Goal: Contribute content: Contribute content

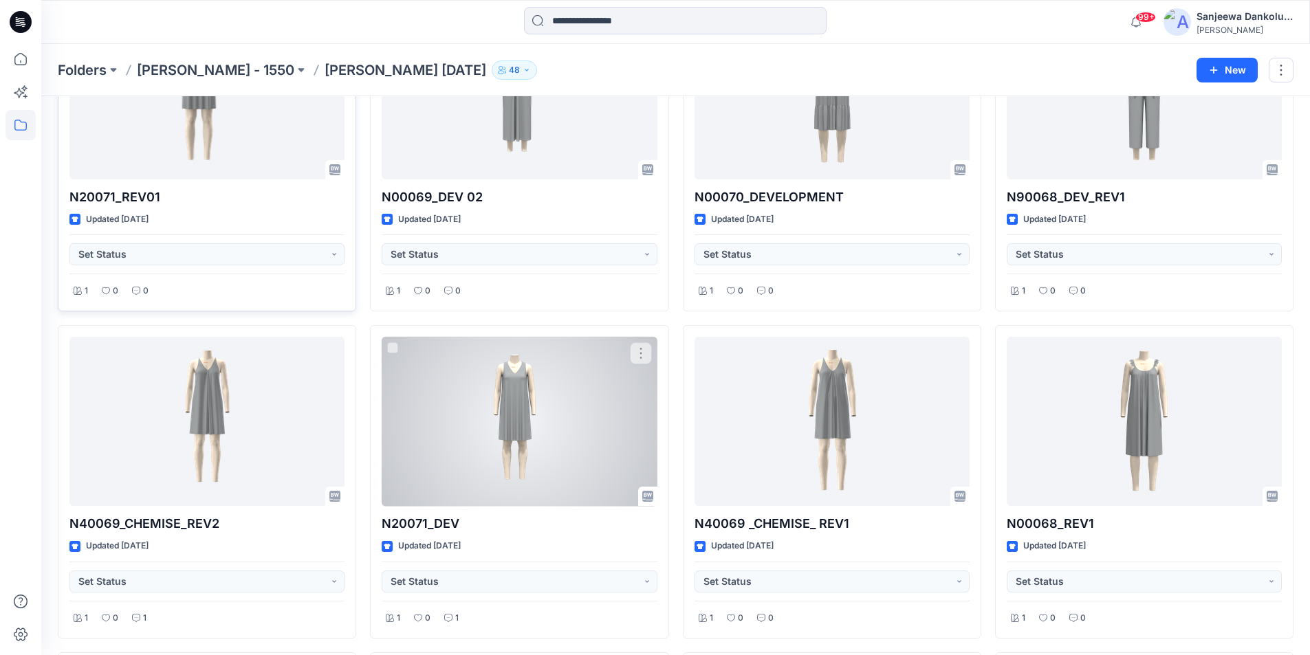
scroll to position [2739, 0]
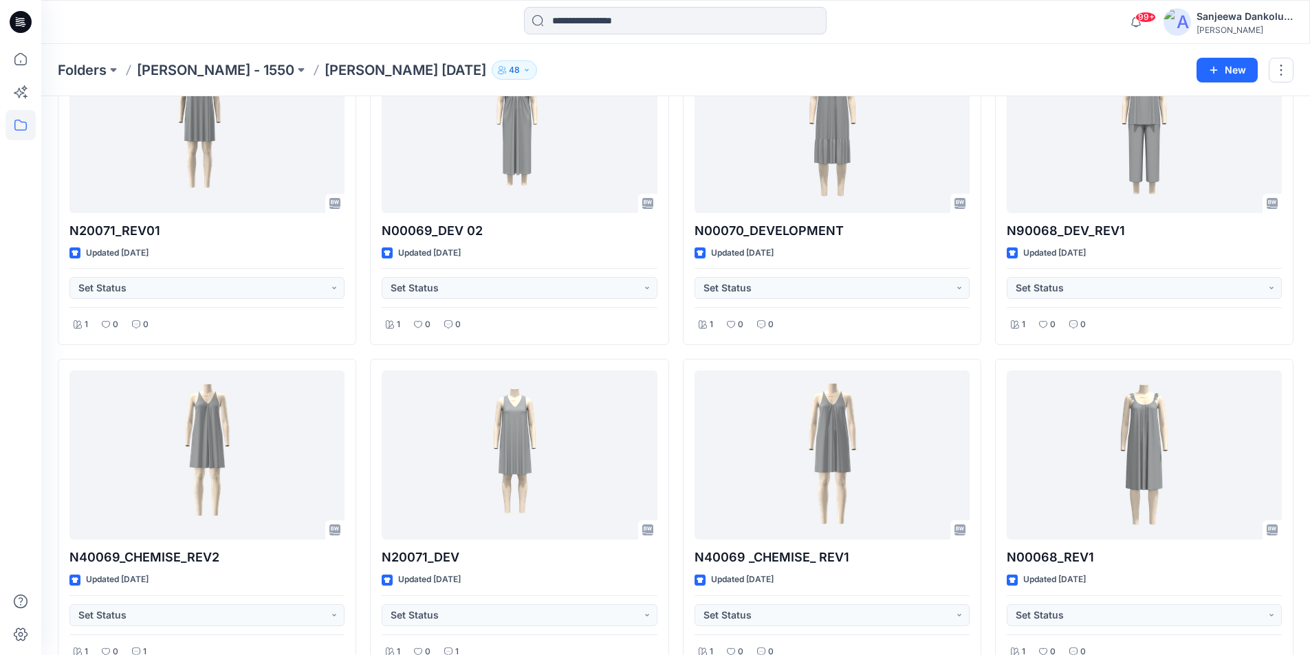
click at [21, 29] on icon at bounding box center [21, 22] width 22 height 22
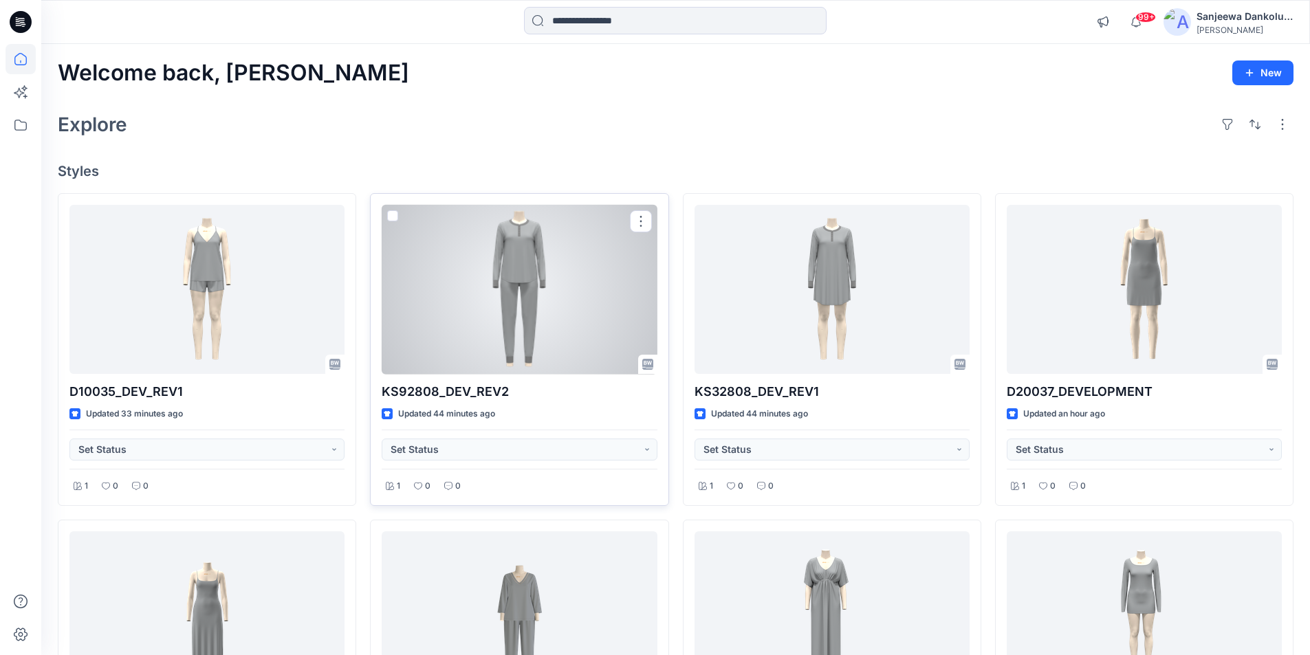
click at [503, 335] on div at bounding box center [519, 290] width 275 height 170
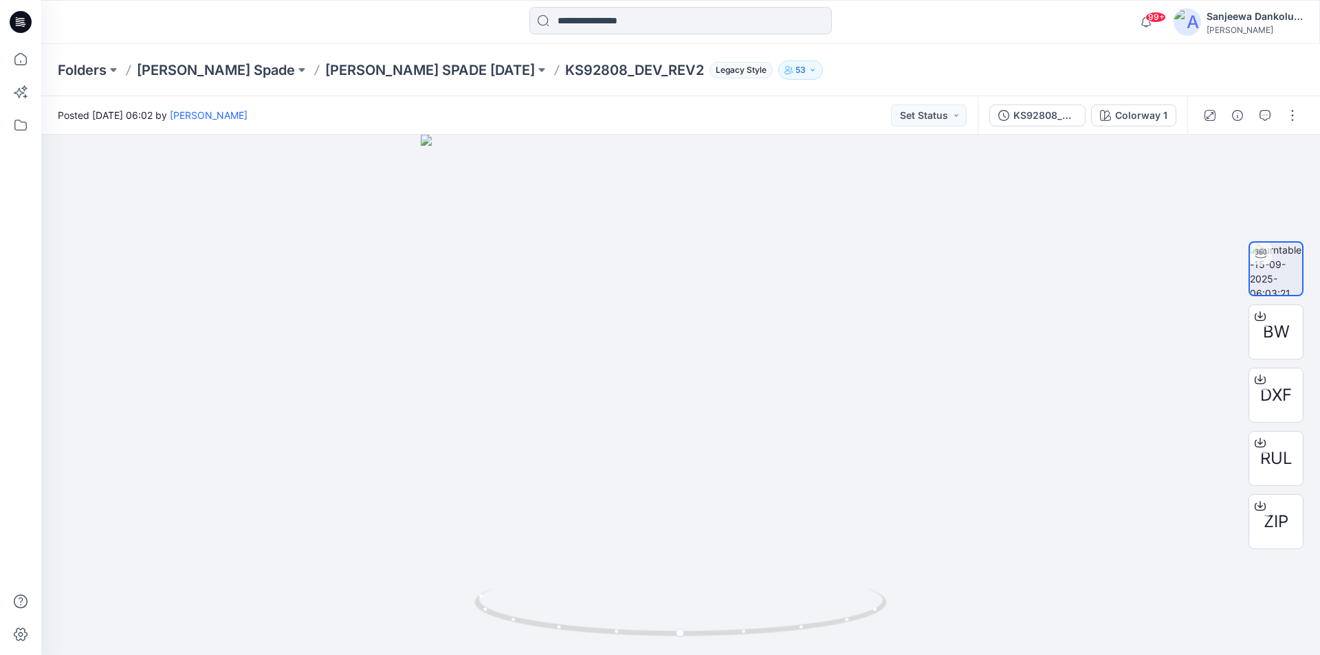
click at [22, 22] on icon at bounding box center [23, 22] width 6 height 1
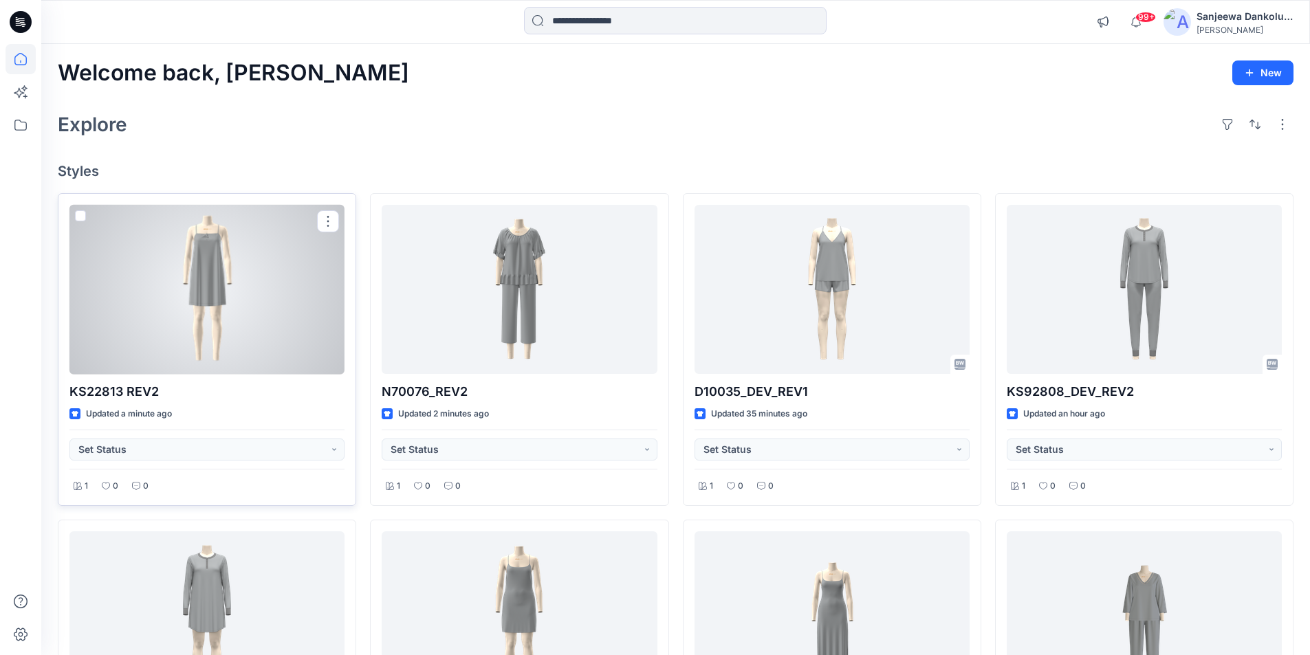
click at [258, 327] on div at bounding box center [206, 290] width 275 height 170
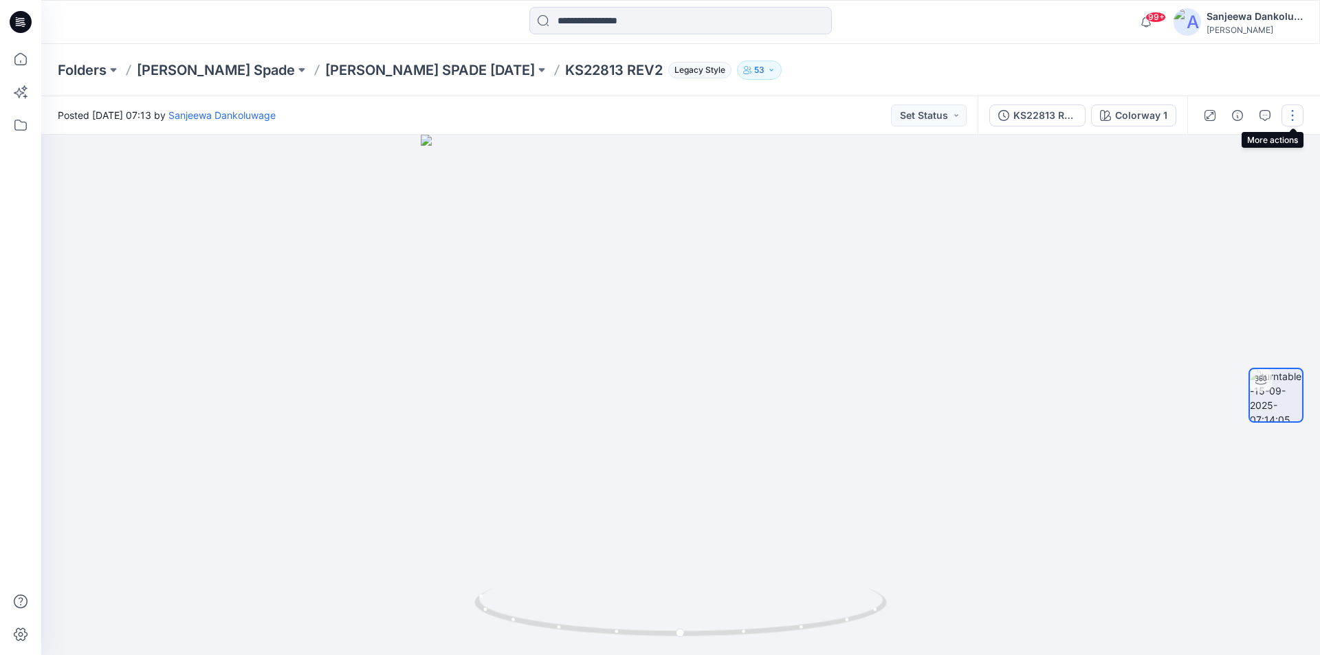
click at [1297, 113] on button "button" at bounding box center [1293, 116] width 22 height 22
click at [1209, 151] on p "Edit" at bounding box center [1204, 147] width 17 height 14
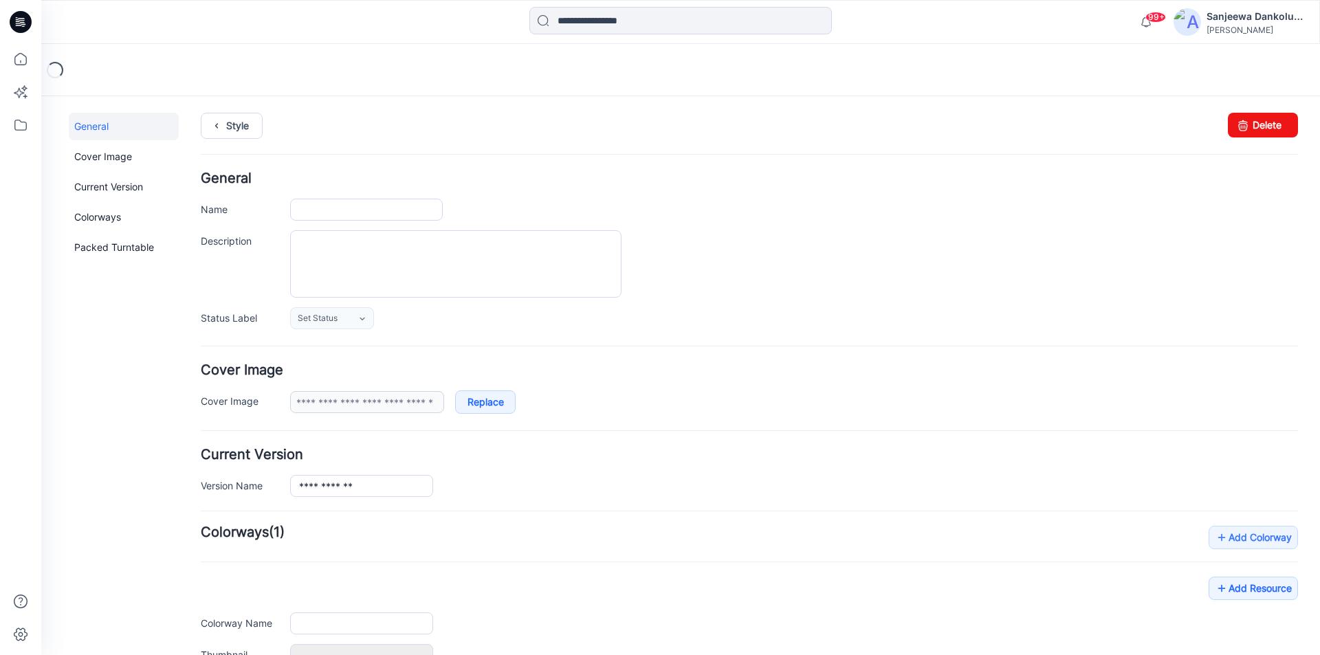
type input "**********"
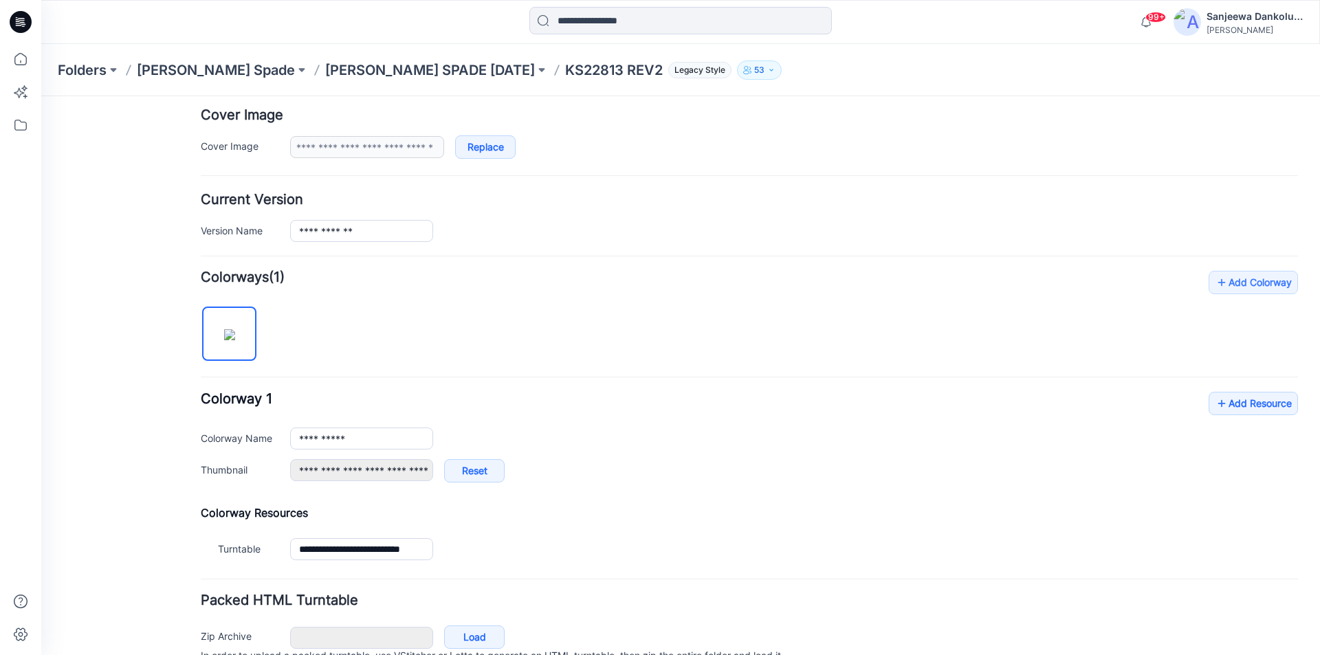
scroll to position [275, 0]
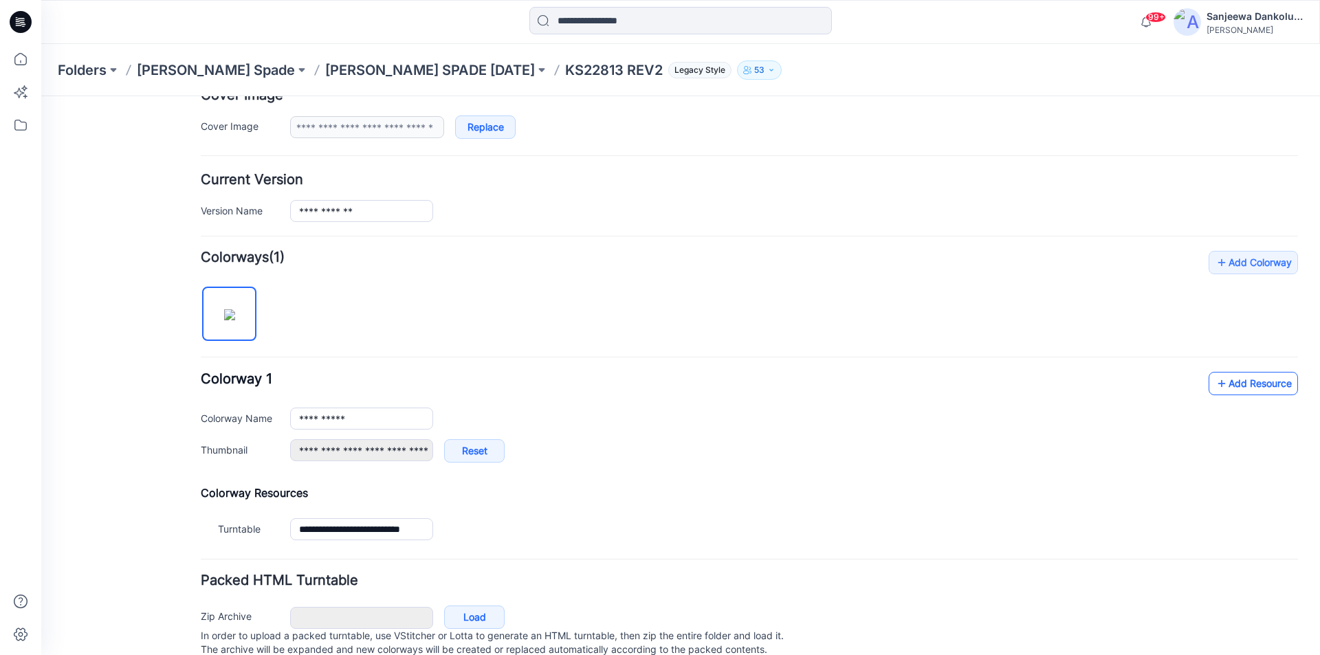
click at [1231, 384] on link "Add Resource" at bounding box center [1253, 383] width 89 height 23
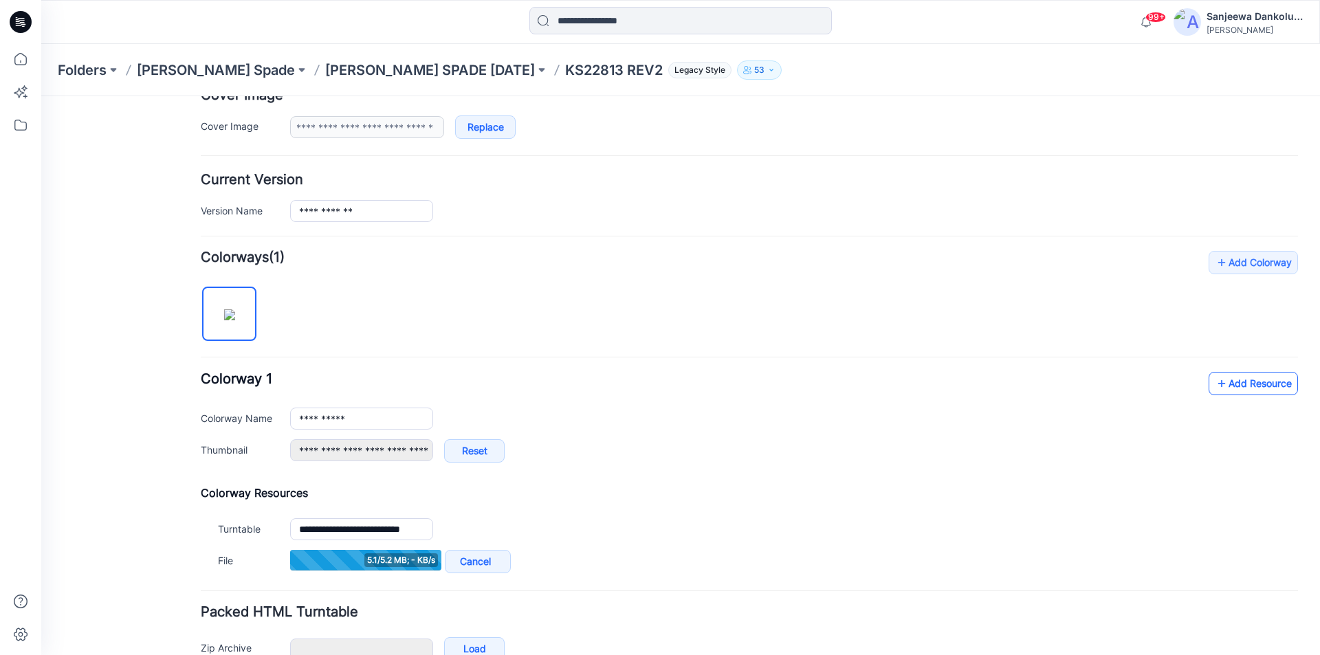
click at [1254, 388] on link "Add Resource" at bounding box center [1253, 383] width 89 height 23
click at [1255, 393] on link "Add Resource" at bounding box center [1253, 383] width 89 height 23
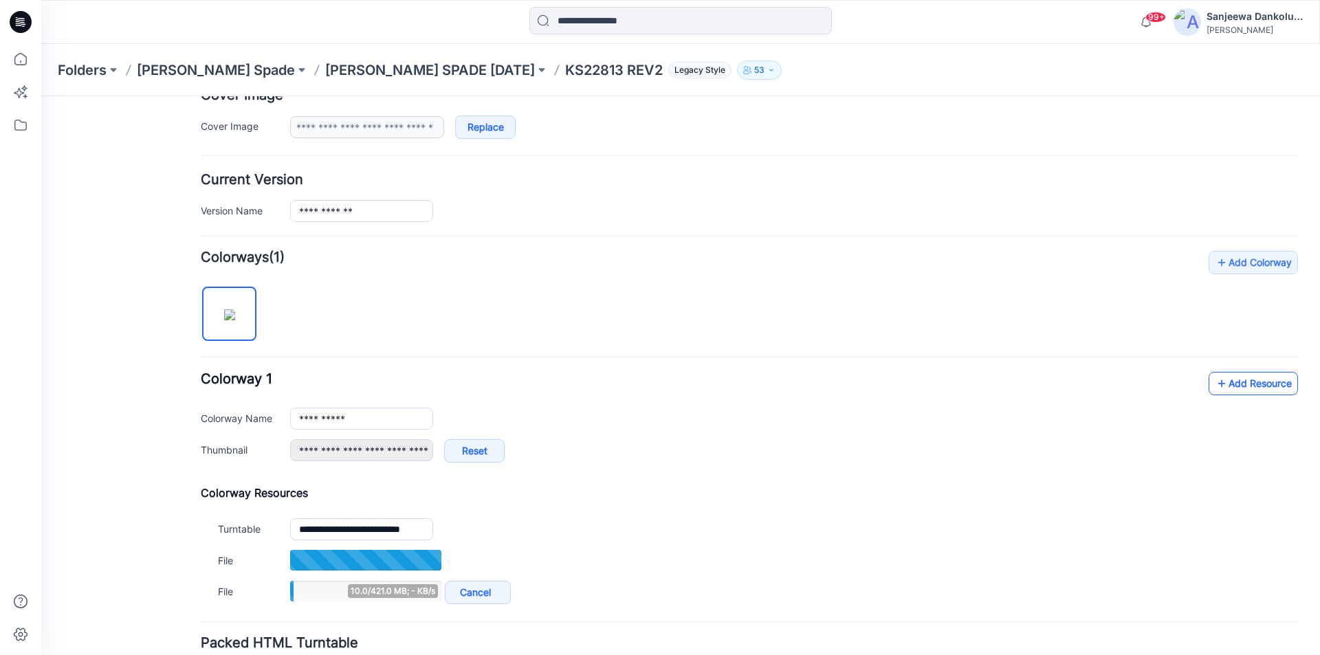
click at [1247, 384] on link "Add Resource" at bounding box center [1253, 383] width 89 height 23
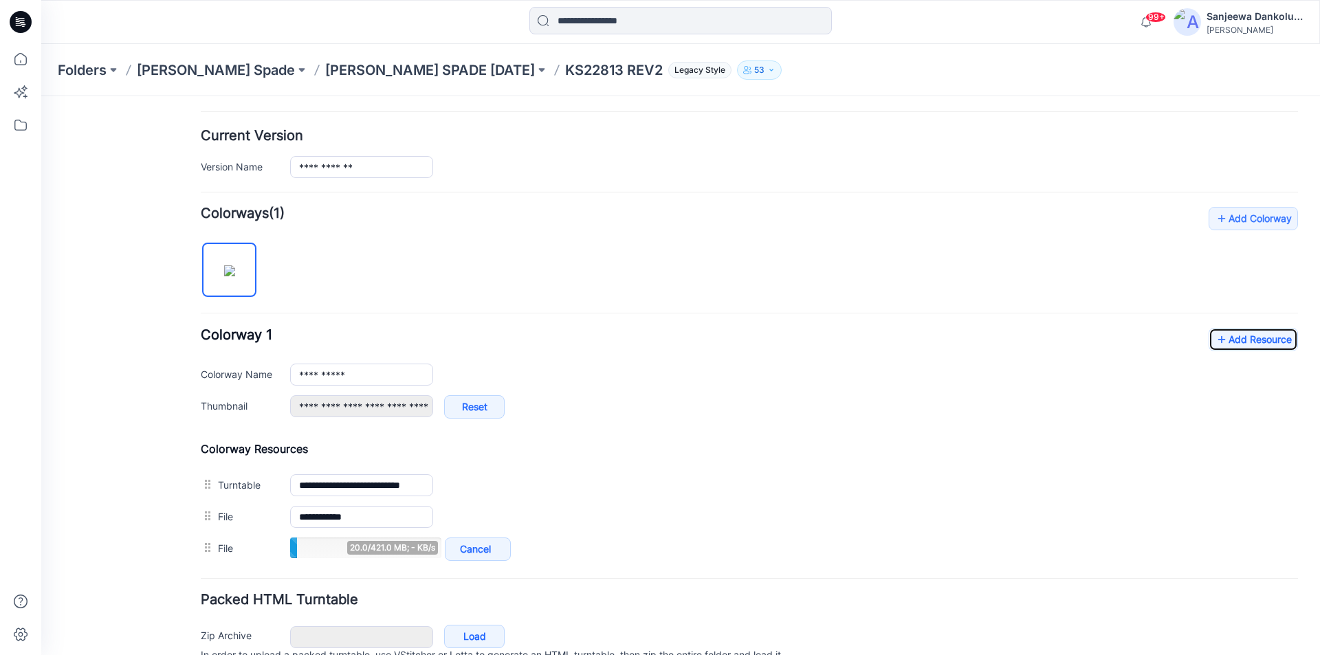
scroll to position [344, 0]
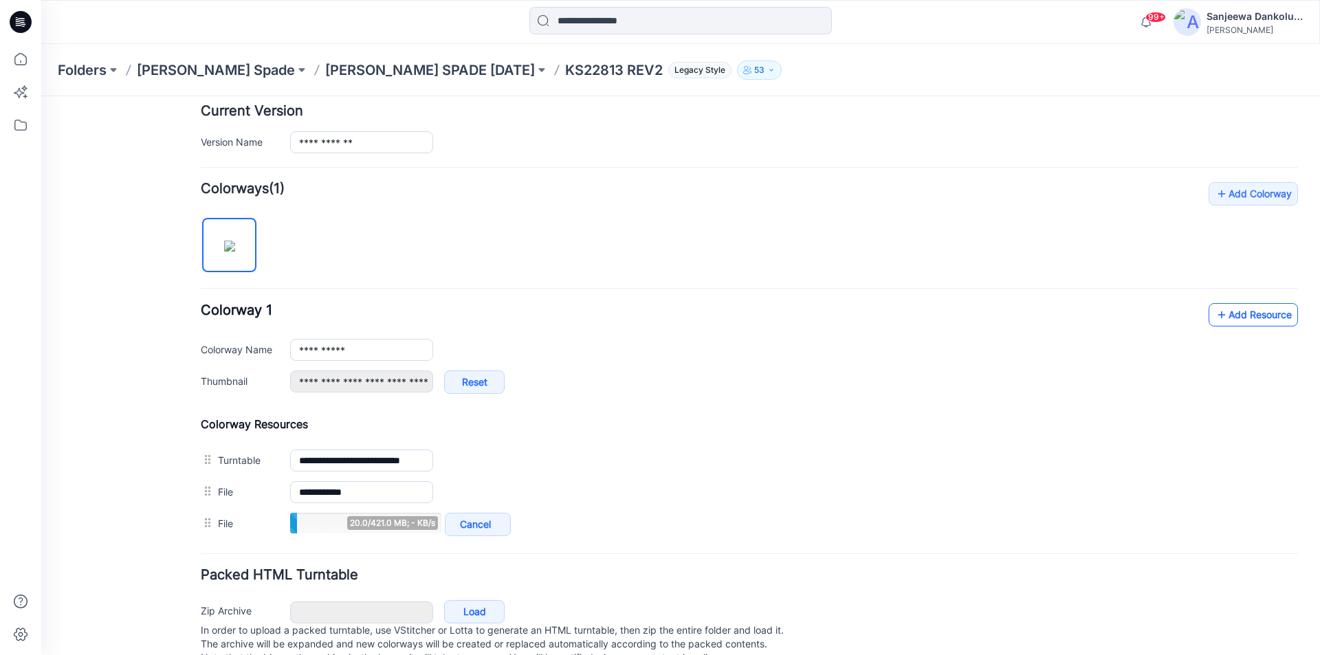
click at [1254, 324] on link "Add Resource" at bounding box center [1253, 314] width 89 height 23
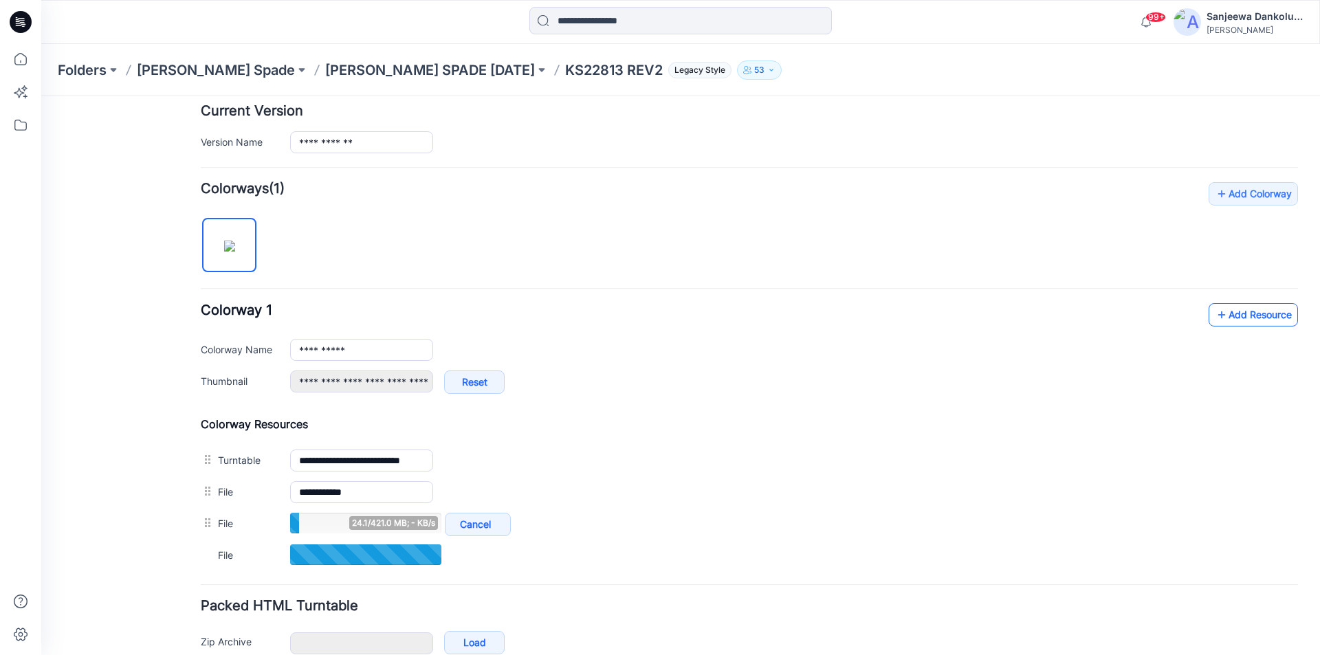
click at [1256, 318] on link "Add Resource" at bounding box center [1253, 314] width 89 height 23
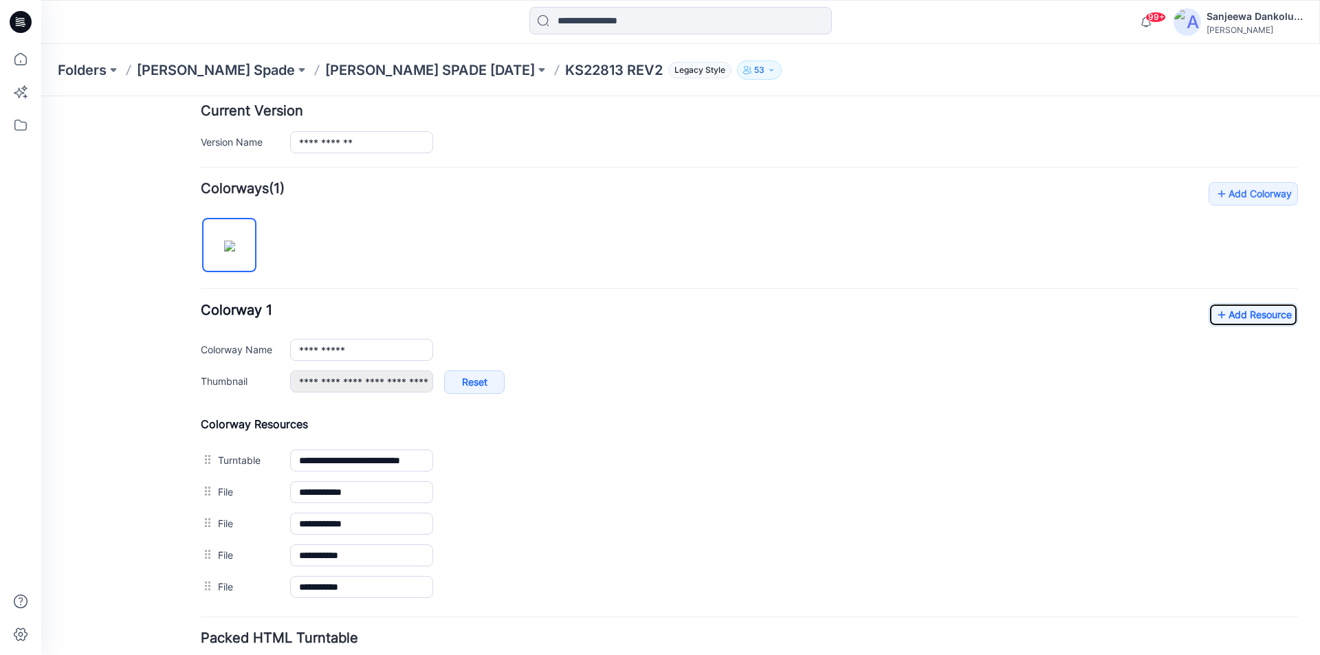
click at [23, 23] on icon at bounding box center [23, 22] width 6 height 1
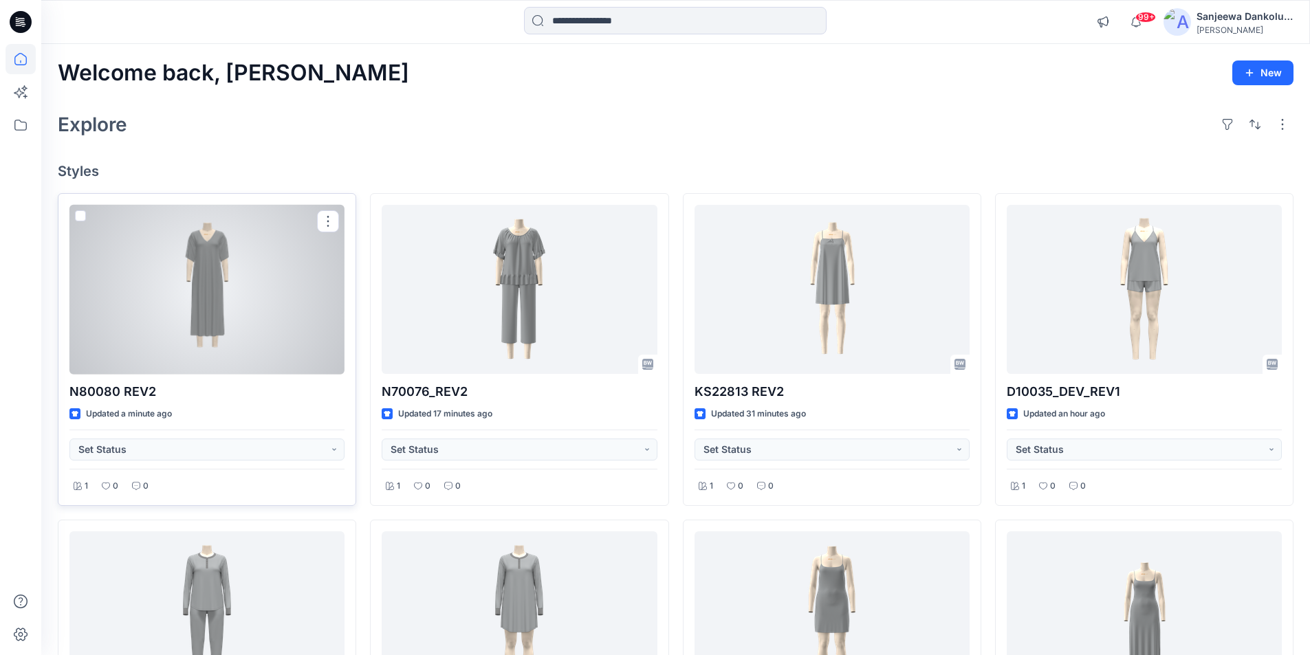
click at [209, 272] on div at bounding box center [206, 290] width 275 height 170
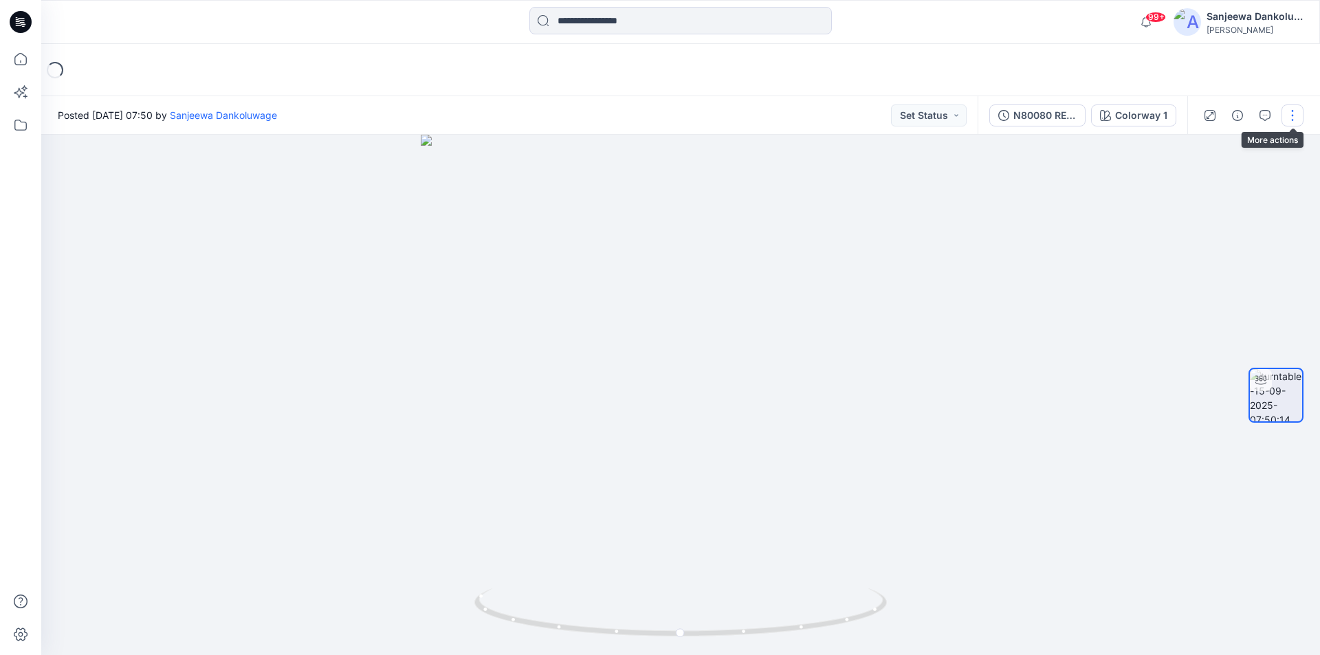
click at [1294, 113] on button "button" at bounding box center [1293, 116] width 22 height 22
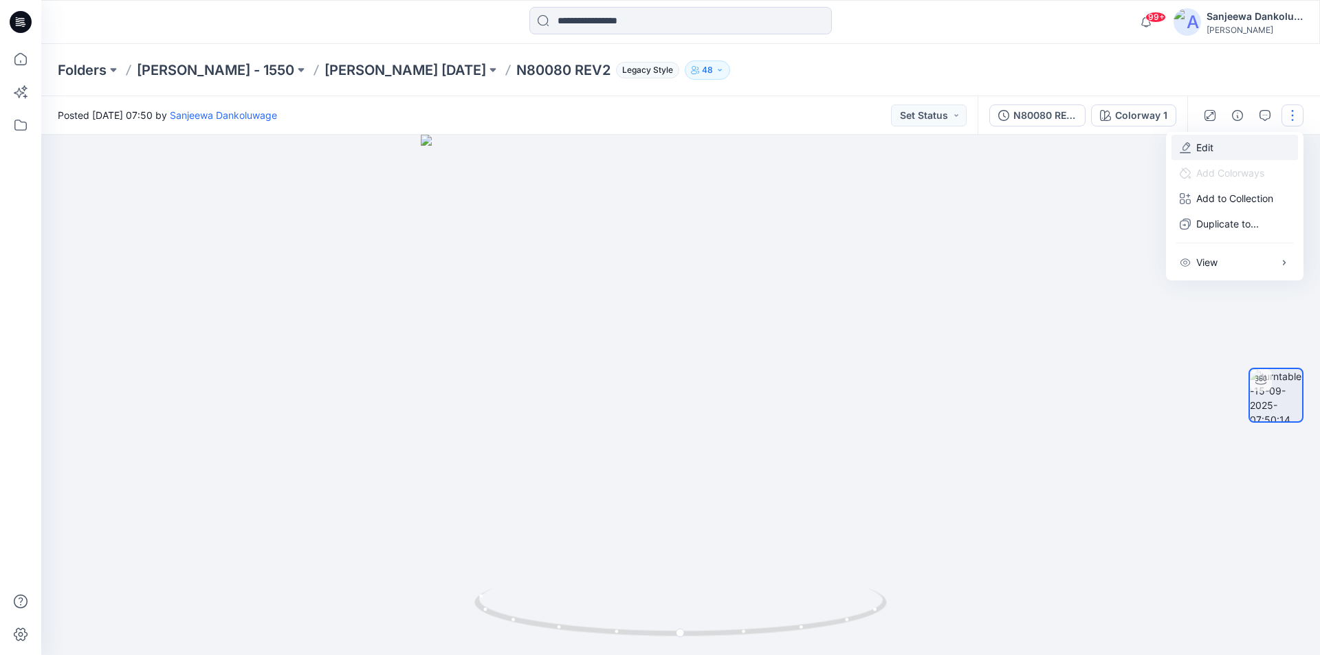
click at [1218, 151] on button "Edit" at bounding box center [1235, 147] width 127 height 25
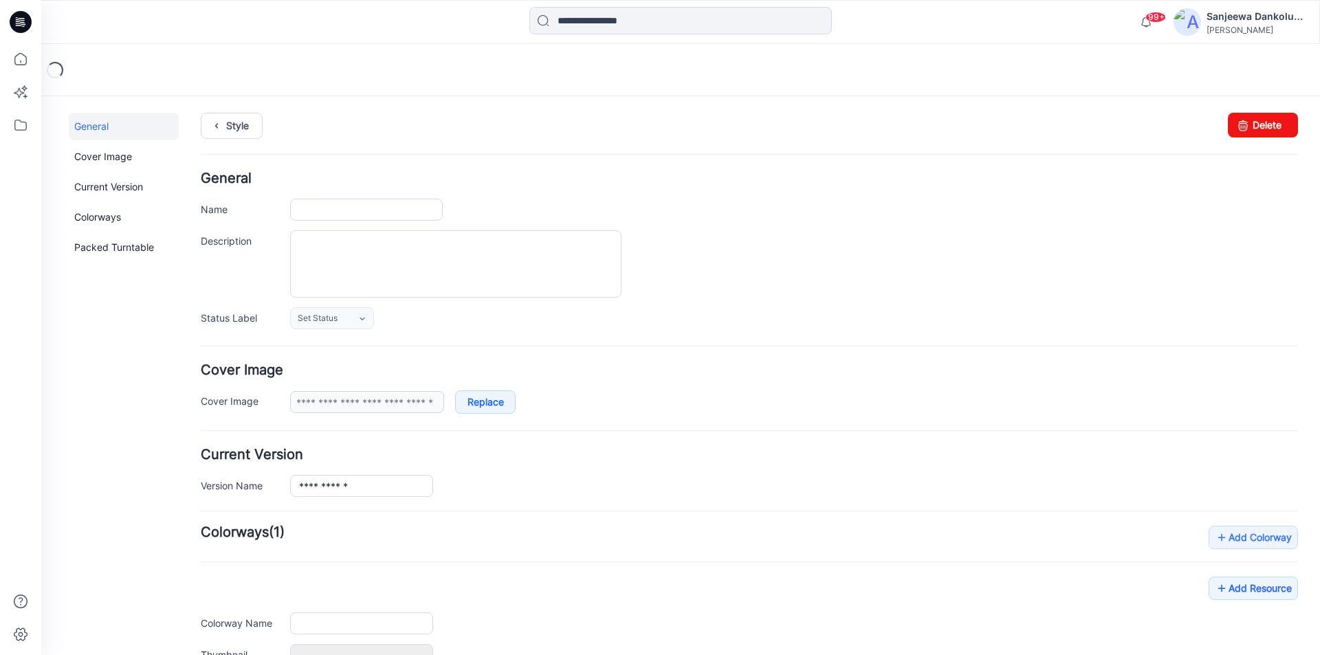
type input "**********"
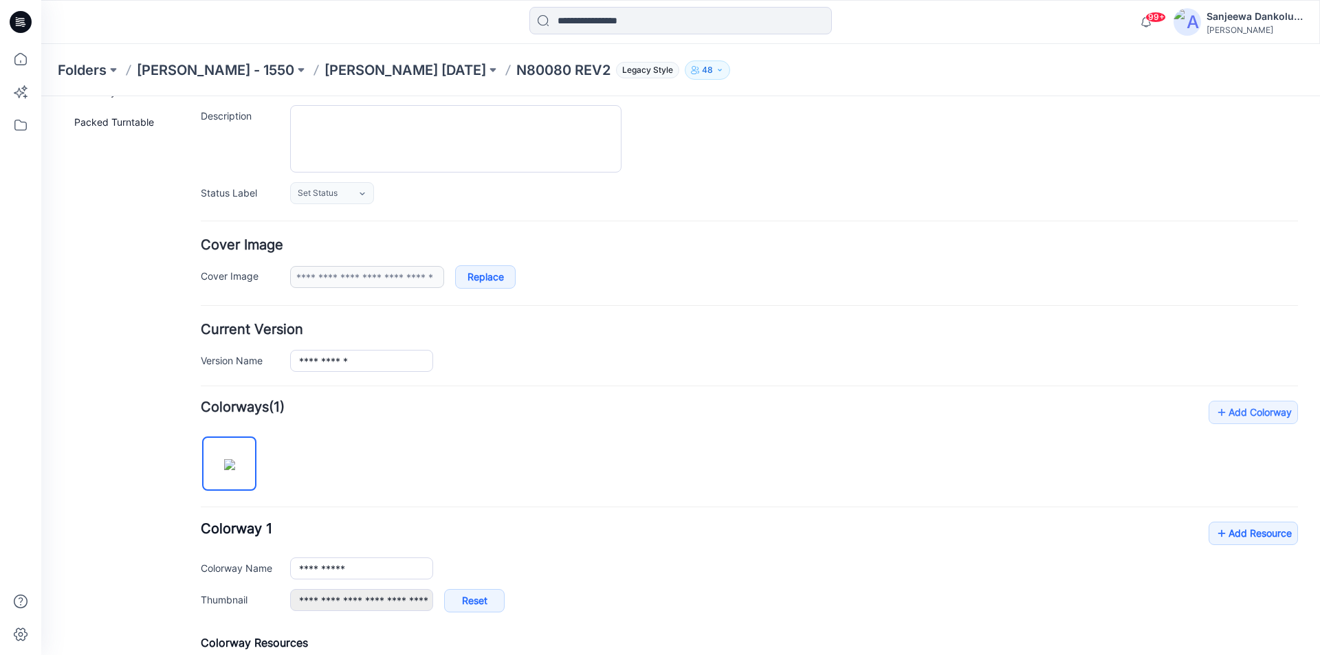
scroll to position [138, 0]
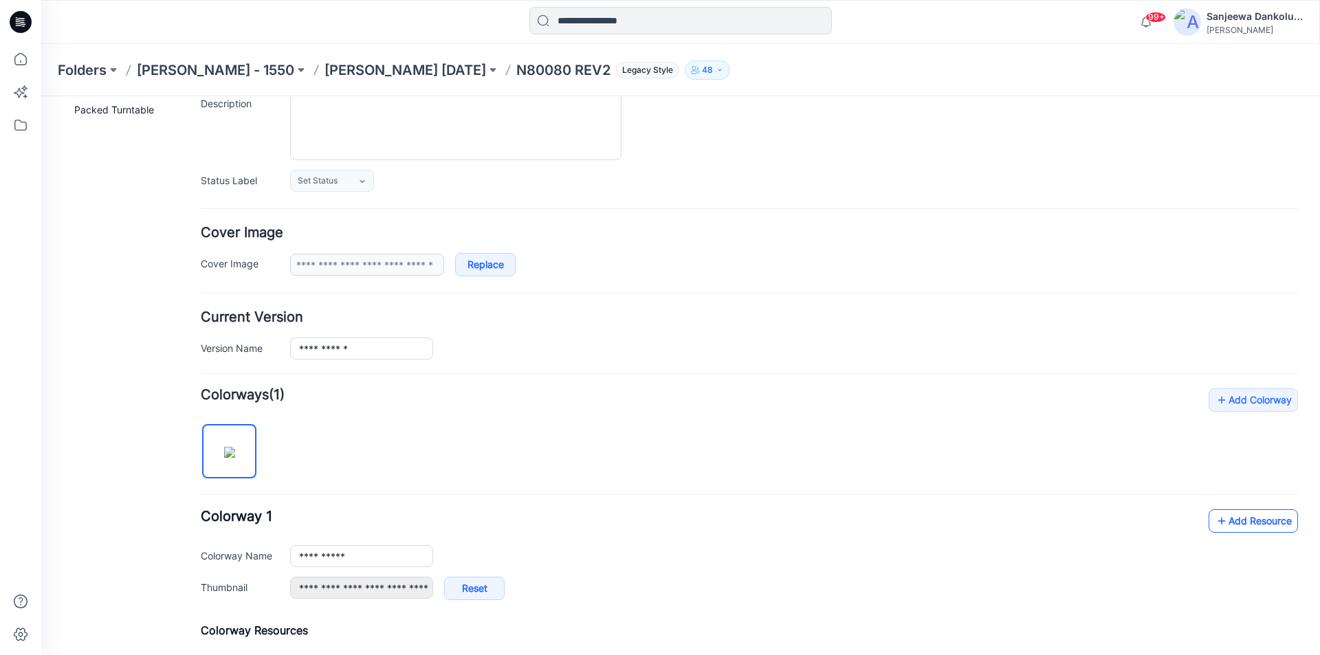
click at [1242, 518] on link "Add Resource" at bounding box center [1253, 520] width 89 height 23
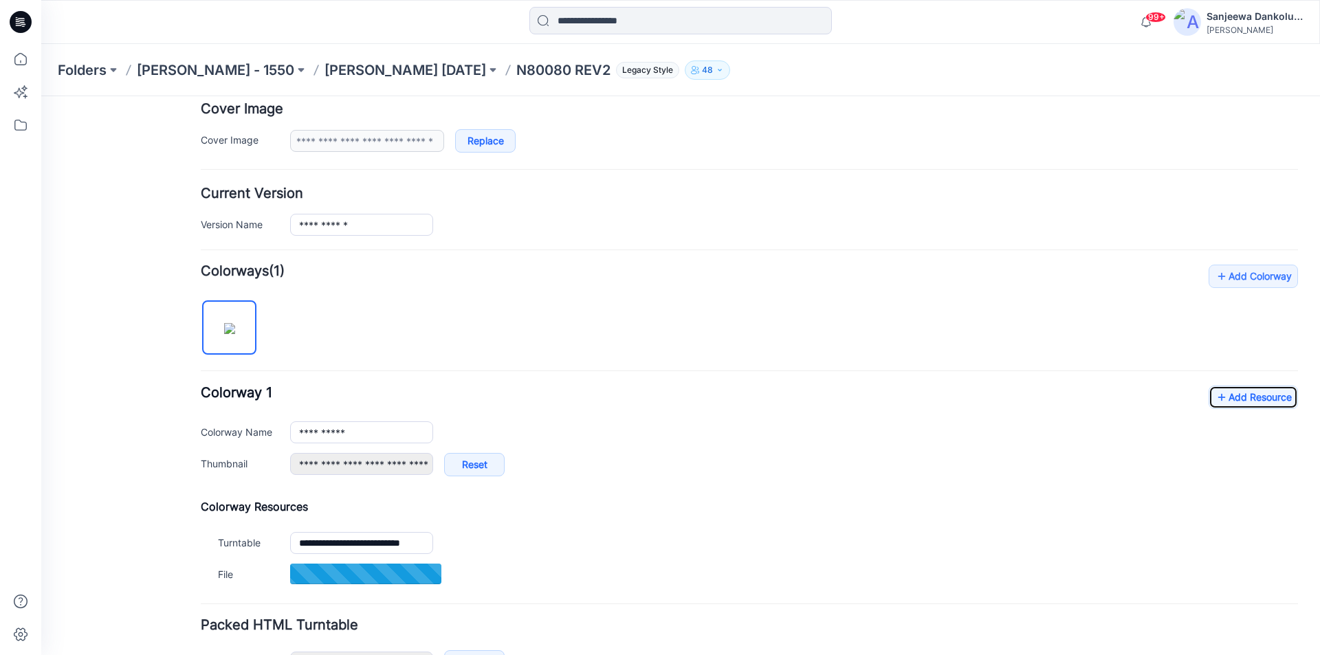
scroll to position [275, 0]
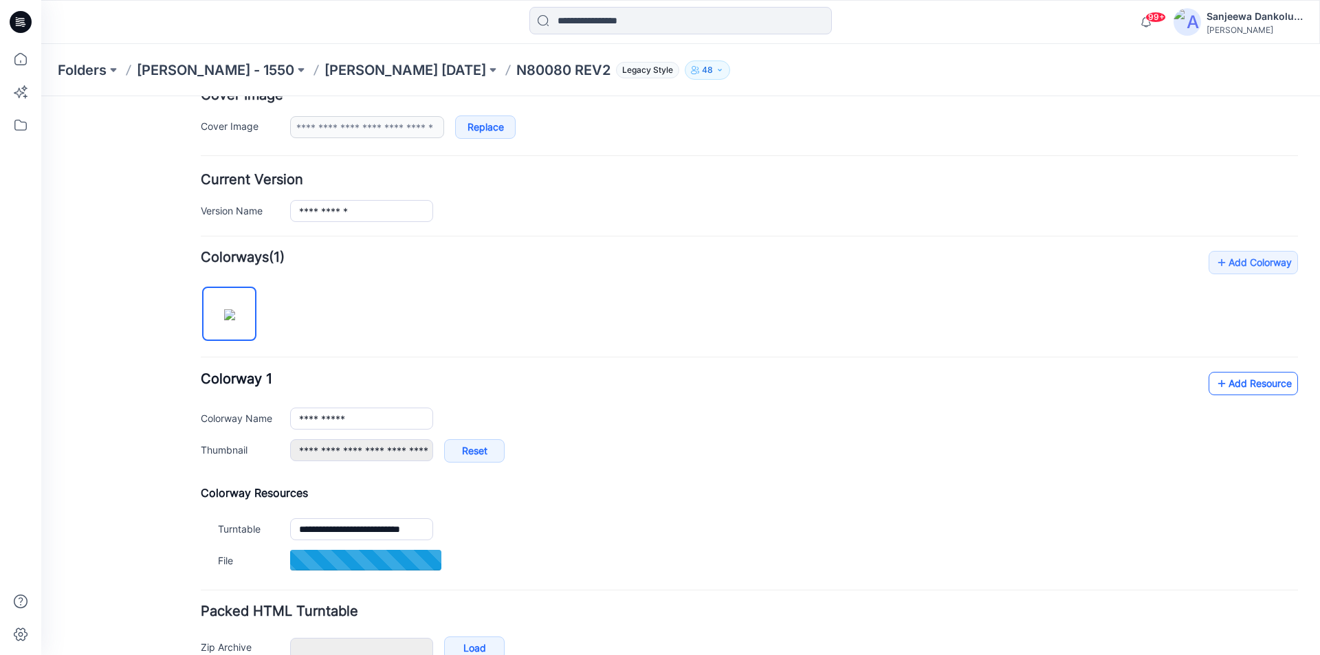
click at [1230, 375] on link "Add Resource" at bounding box center [1253, 383] width 89 height 23
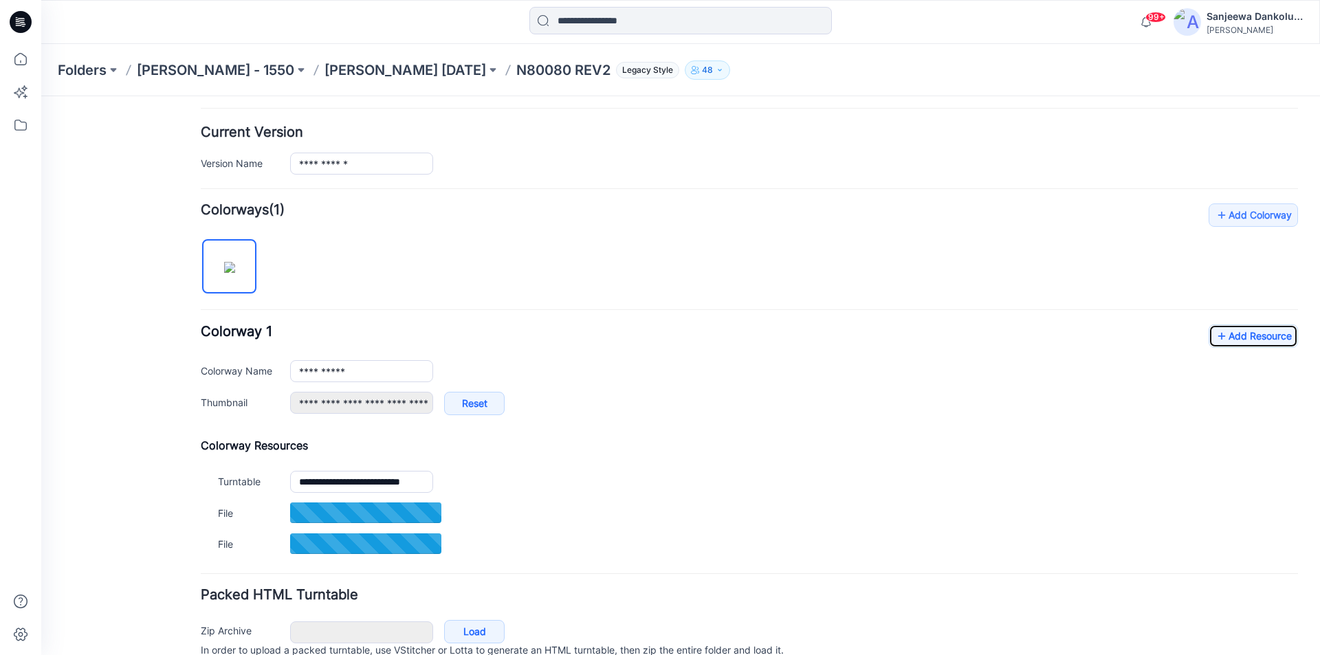
scroll to position [384, 0]
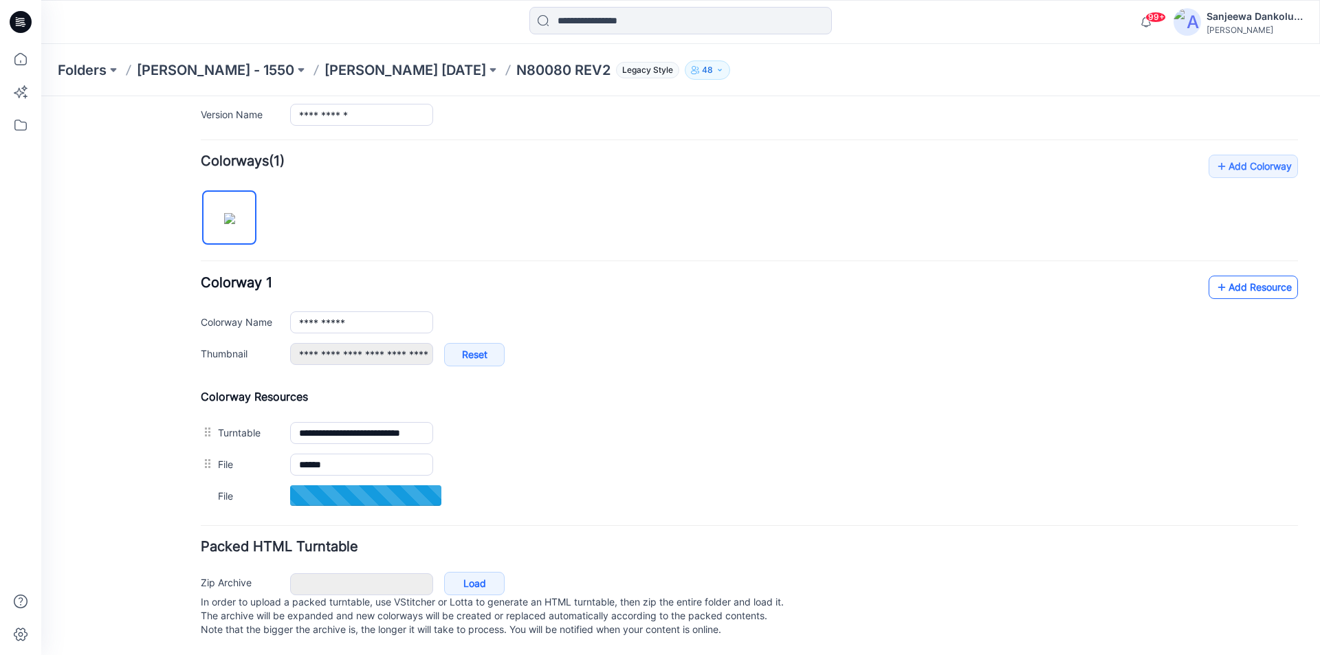
click at [1241, 276] on link "Add Resource" at bounding box center [1253, 287] width 89 height 23
click at [1248, 275] on link "Add Resource" at bounding box center [1253, 286] width 89 height 23
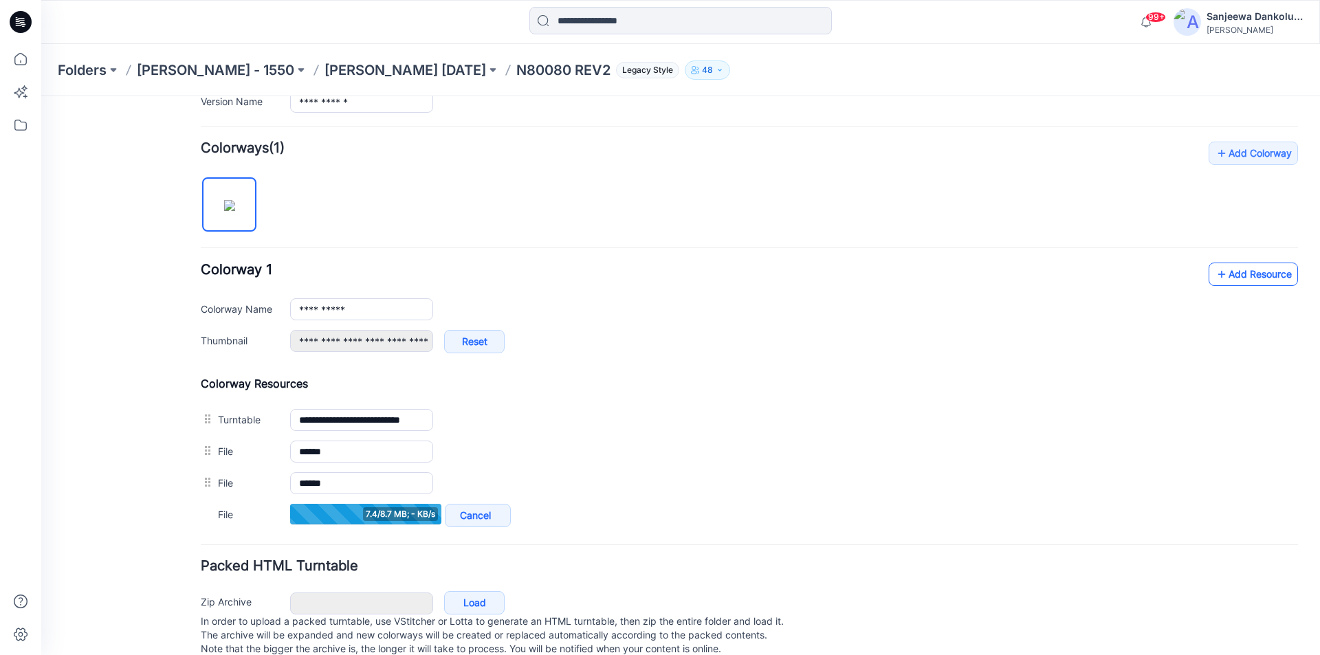
click at [1227, 276] on link "Add Resource" at bounding box center [1253, 274] width 89 height 23
